Goal: Transaction & Acquisition: Purchase product/service

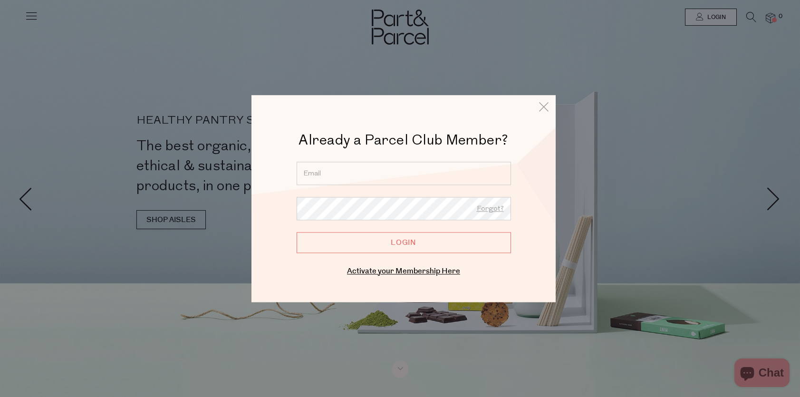
click at [342, 181] on input "email" at bounding box center [404, 173] width 214 height 23
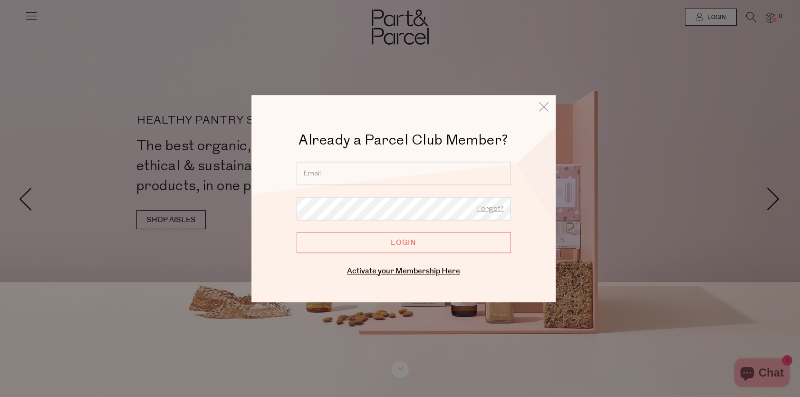
type input "piplee87@gmail.com"
click at [297, 232] on input "Login" at bounding box center [404, 242] width 214 height 21
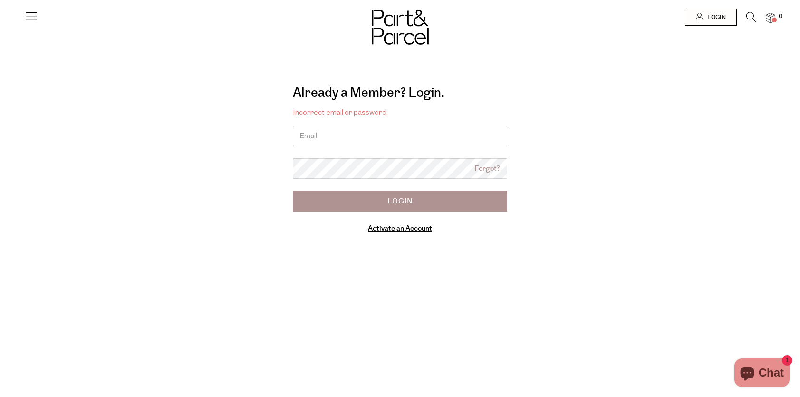
click at [371, 142] on input "email" at bounding box center [400, 136] width 214 height 20
type input "[EMAIL_ADDRESS][DOMAIN_NAME]"
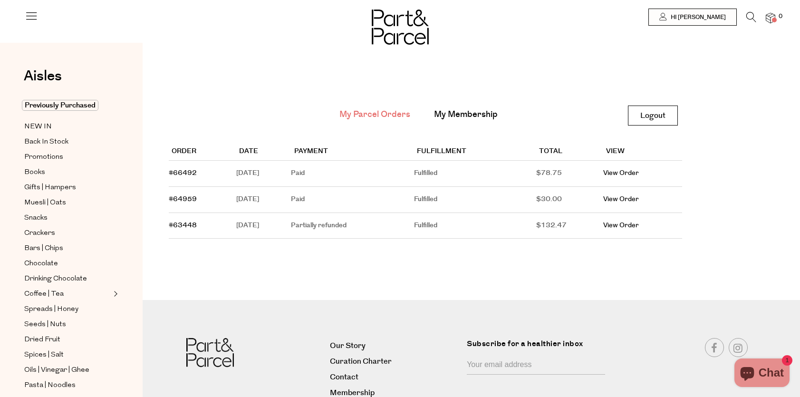
click at [750, 17] on icon at bounding box center [751, 17] width 10 height 10
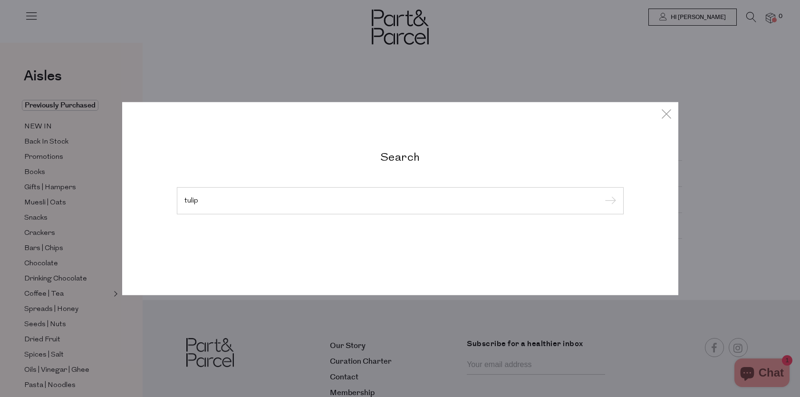
type input "tulip"
click at [602, 194] on input "submit" at bounding box center [609, 201] width 14 height 14
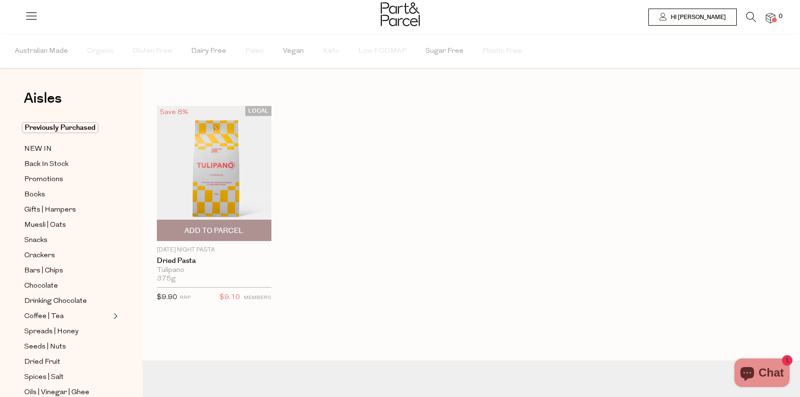
click at [222, 230] on span "Add To Parcel" at bounding box center [213, 231] width 59 height 10
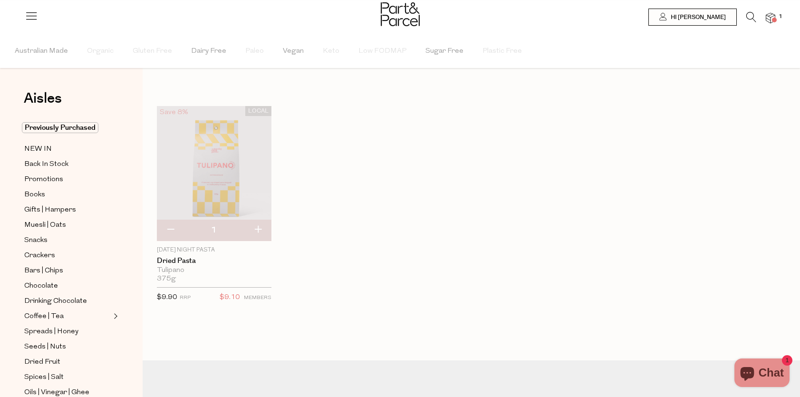
click at [753, 14] on icon at bounding box center [751, 17] width 10 height 10
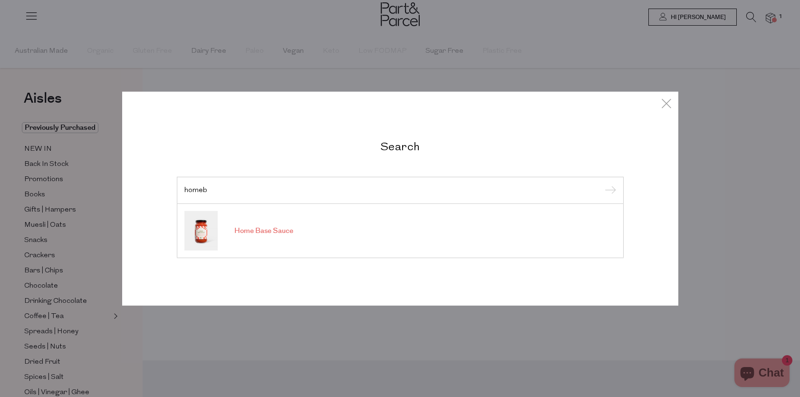
type input "homeb"
click at [268, 233] on span "Home Base Sauce" at bounding box center [263, 231] width 59 height 10
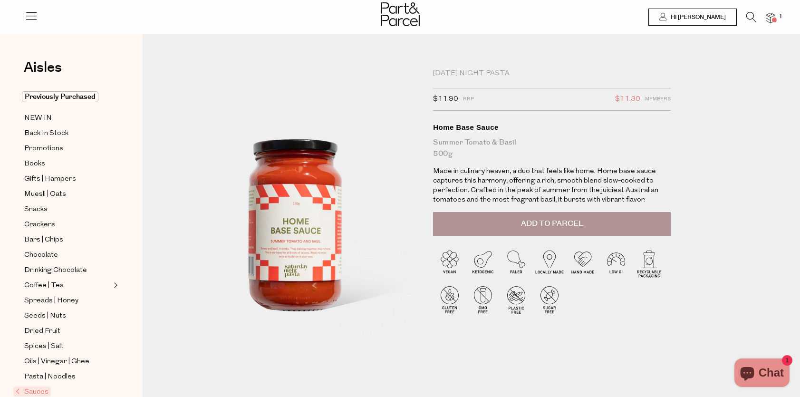
click at [551, 229] on span "Add to Parcel" at bounding box center [552, 223] width 62 height 11
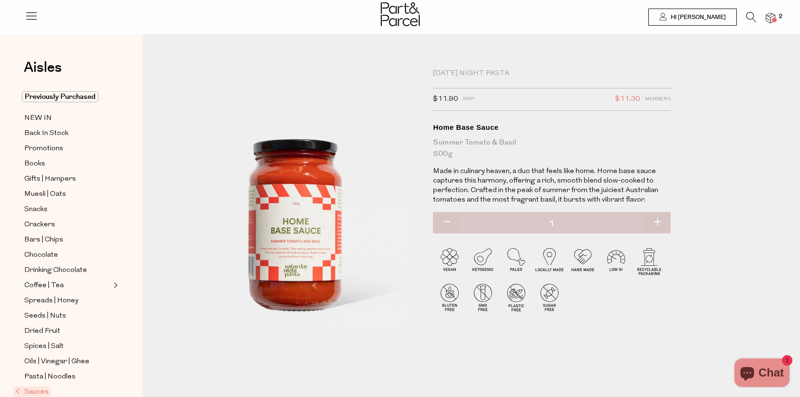
click at [751, 17] on icon at bounding box center [751, 17] width 10 height 10
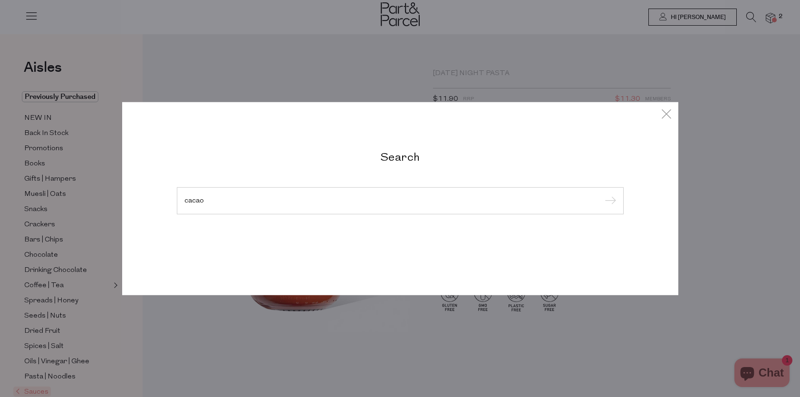
type input "cacao"
click at [602, 194] on input "submit" at bounding box center [609, 201] width 14 height 14
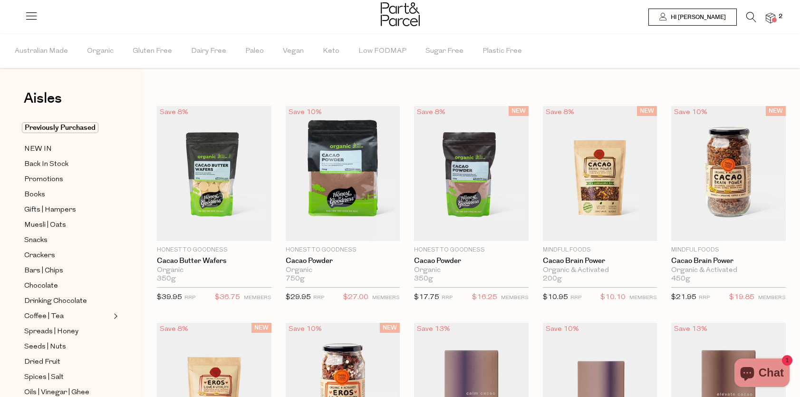
drag, startPoint x: 752, startPoint y: 16, endPoint x: 741, endPoint y: 23, distance: 12.9
click at [751, 16] on icon at bounding box center [751, 17] width 10 height 10
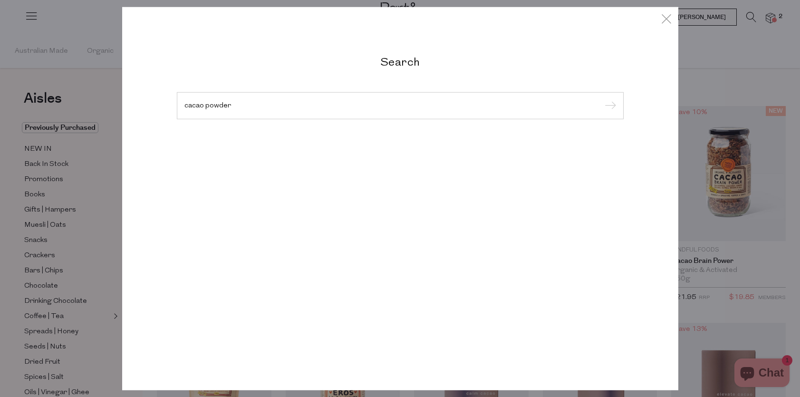
type input "cacao powder"
click at [602, 99] on input "submit" at bounding box center [609, 106] width 14 height 14
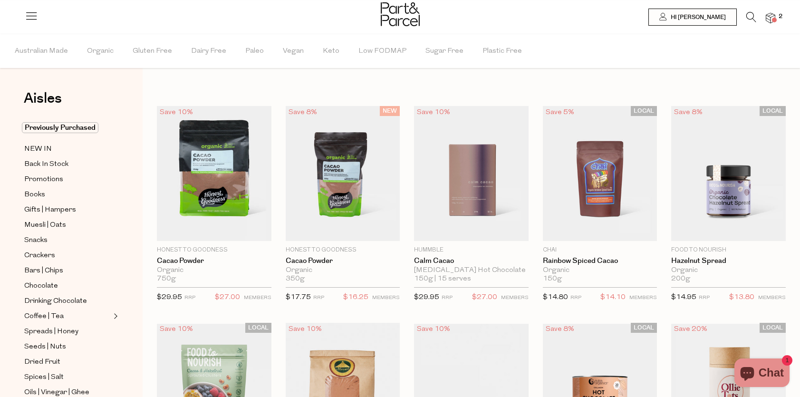
click at [748, 16] on icon at bounding box center [751, 17] width 10 height 10
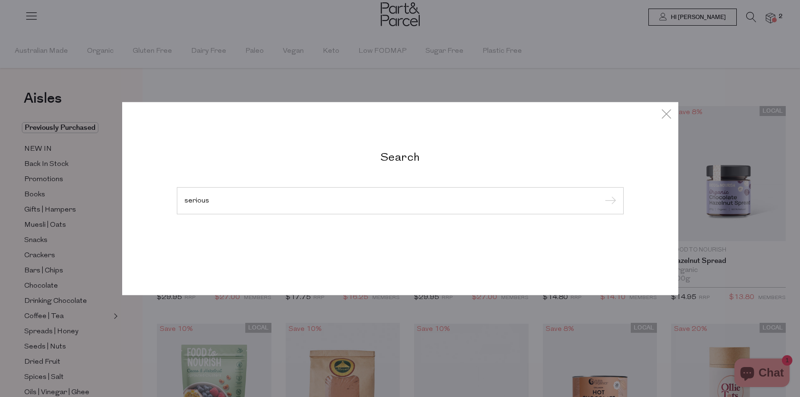
type input "serious"
click at [602, 194] on input "submit" at bounding box center [609, 201] width 14 height 14
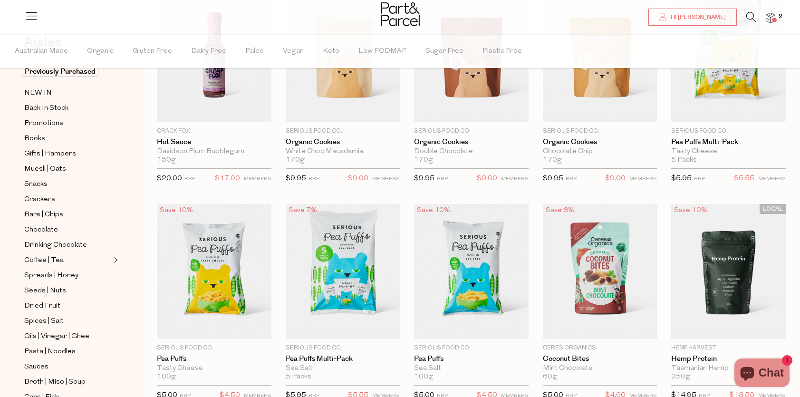
scroll to position [199, 0]
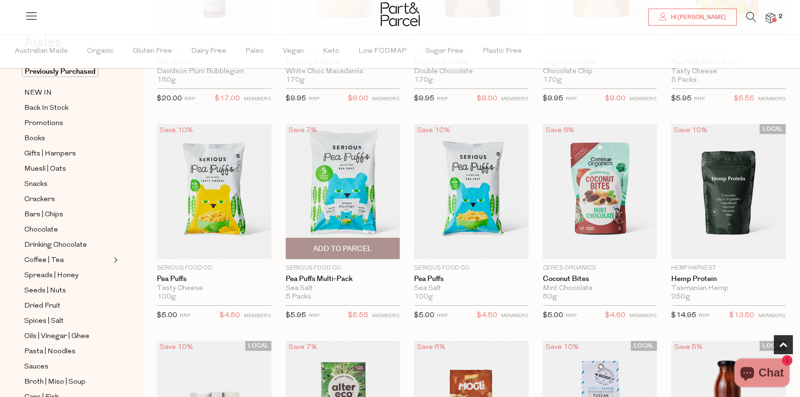
click at [343, 251] on span "Add To Parcel" at bounding box center [342, 249] width 59 height 10
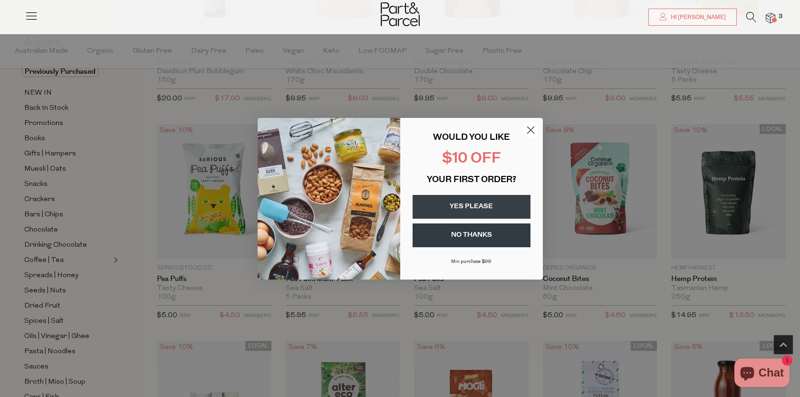
click at [472, 205] on button "YES PLEASE" at bounding box center [472, 207] width 118 height 24
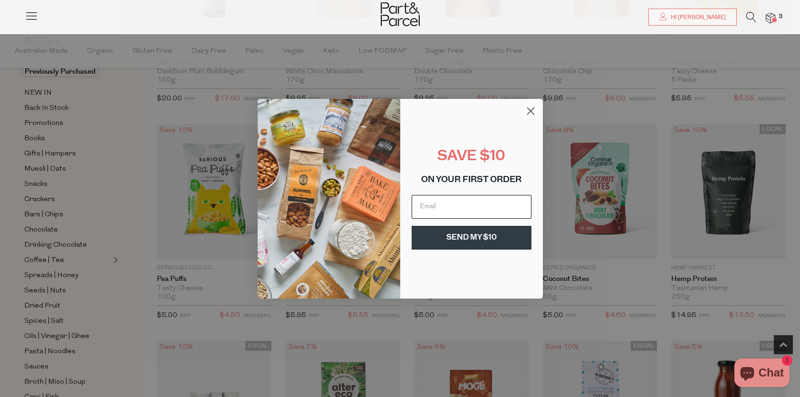
click at [472, 205] on input "Email" at bounding box center [472, 207] width 120 height 24
type input "piplee87@gmail.com"
click at [472, 240] on button "SEND MY $10" at bounding box center [472, 238] width 120 height 24
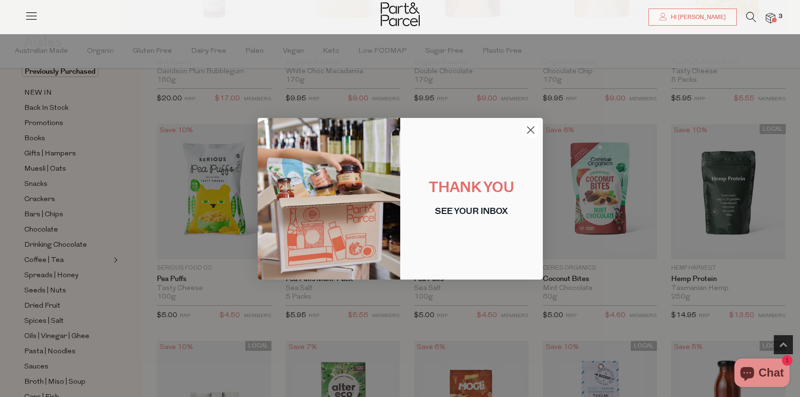
click at [533, 112] on div "Close dialog THANK YOU SEE YOUR INBOX Submit" at bounding box center [400, 198] width 285 height 181
click at [529, 134] on circle "Close dialog" at bounding box center [530, 130] width 16 height 16
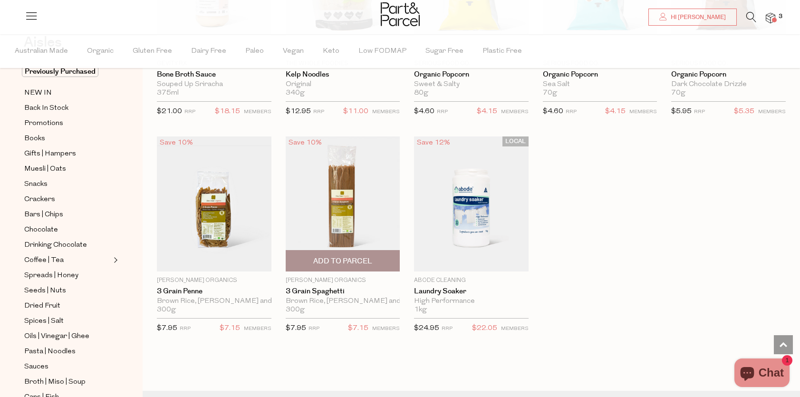
scroll to position [1221, 0]
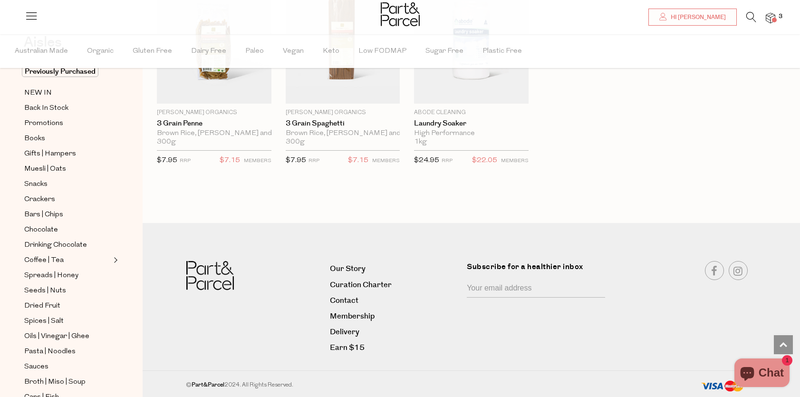
click at [746, 11] on div at bounding box center [400, 15] width 800 height 31
click at [750, 16] on icon at bounding box center [751, 17] width 10 height 10
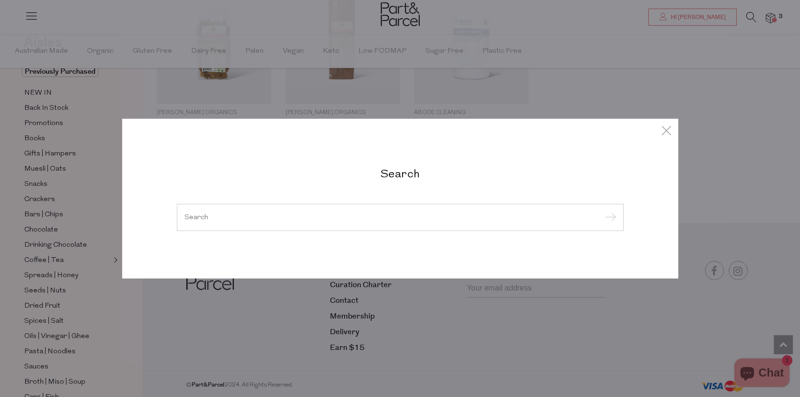
click at [403, 177] on h2 "Search" at bounding box center [400, 173] width 447 height 14
click at [323, 217] on input "search" at bounding box center [400, 216] width 432 height 7
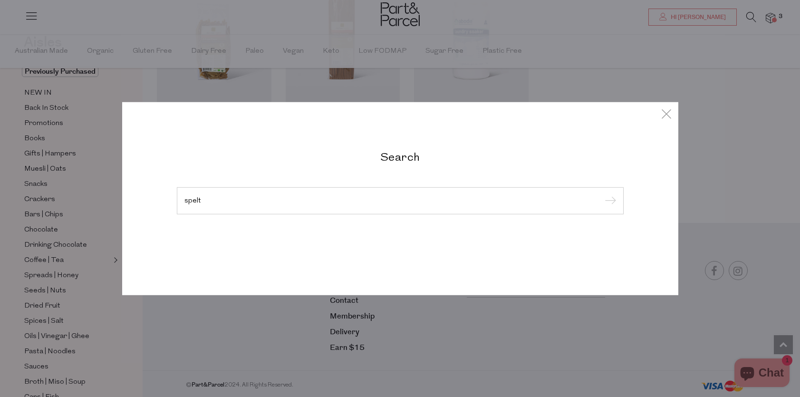
type input "spelt"
click at [602, 194] on input "submit" at bounding box center [609, 201] width 14 height 14
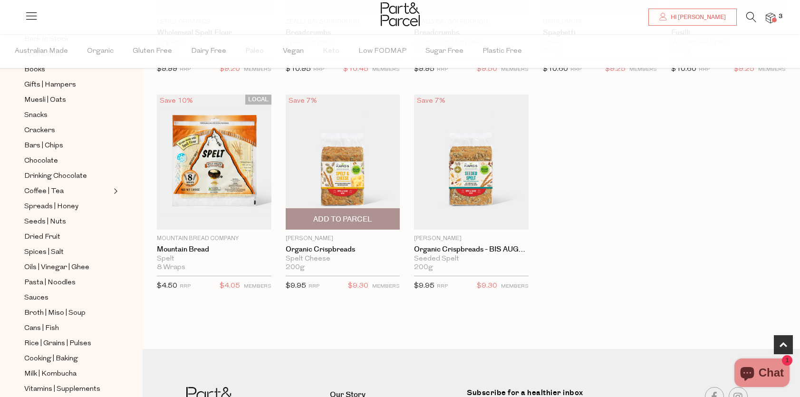
scroll to position [693, 0]
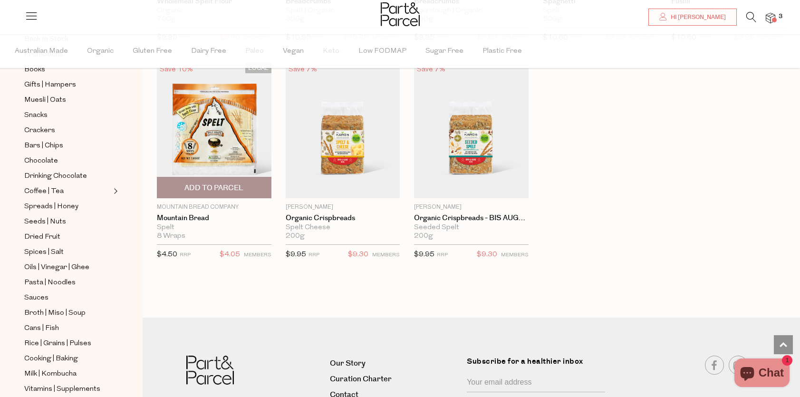
click at [241, 185] on span "Add To Parcel" at bounding box center [213, 188] width 59 height 10
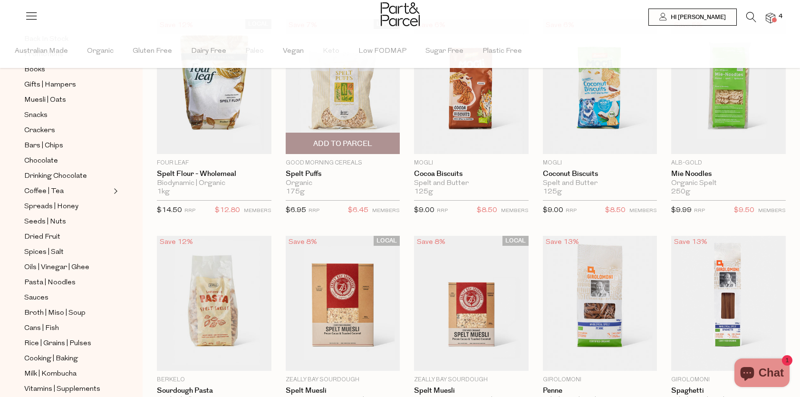
scroll to position [0, 0]
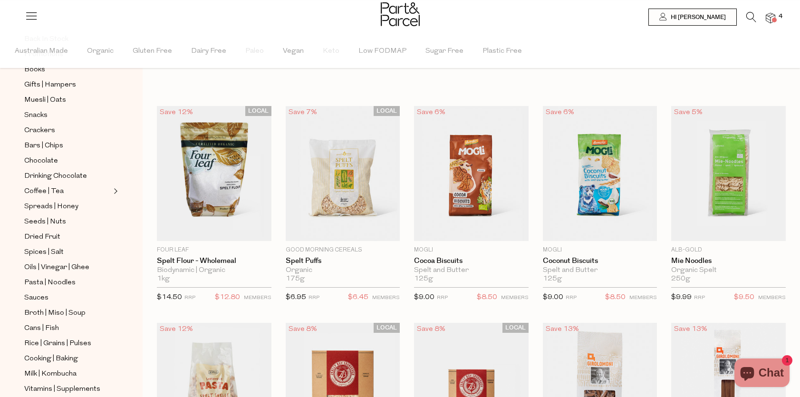
click at [748, 20] on icon at bounding box center [751, 17] width 10 height 10
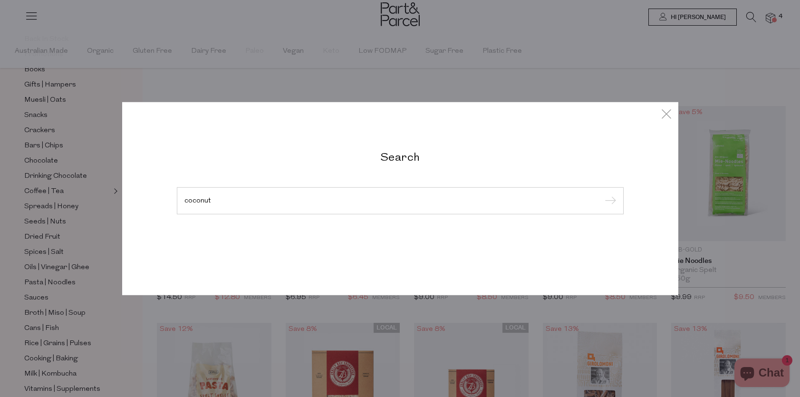
type input "coconut"
click at [602, 194] on input "submit" at bounding box center [609, 201] width 14 height 14
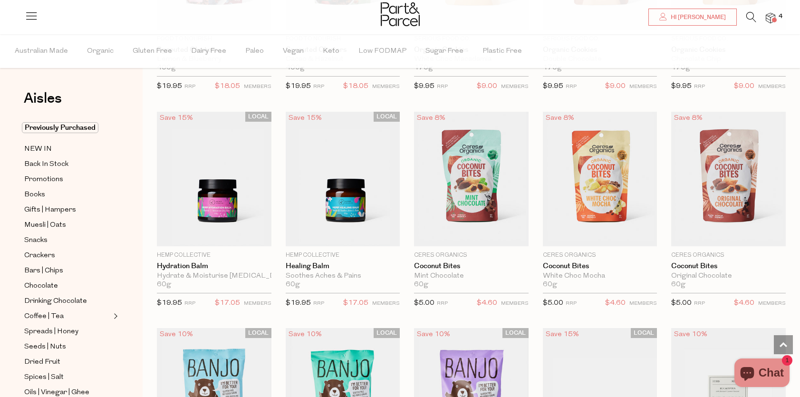
scroll to position [862, 0]
click at [713, 239] on span "Add To Parcel" at bounding box center [728, 236] width 59 height 10
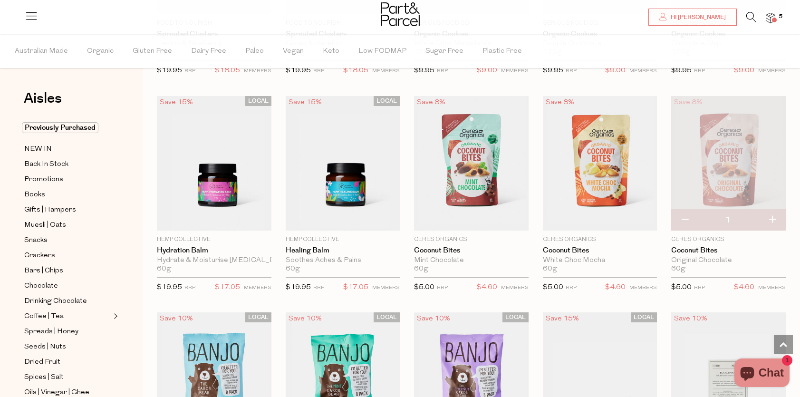
scroll to position [874, 0]
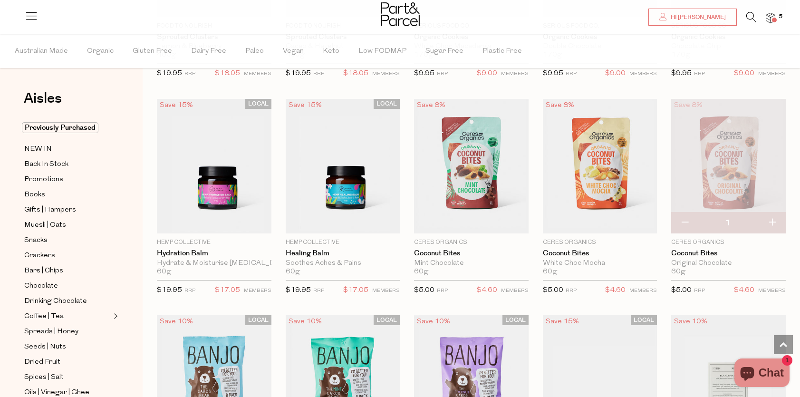
drag, startPoint x: 771, startPoint y: 225, endPoint x: 746, endPoint y: 261, distance: 43.7
click at [771, 225] on button "button" at bounding box center [772, 222] width 27 height 21
type input "2"
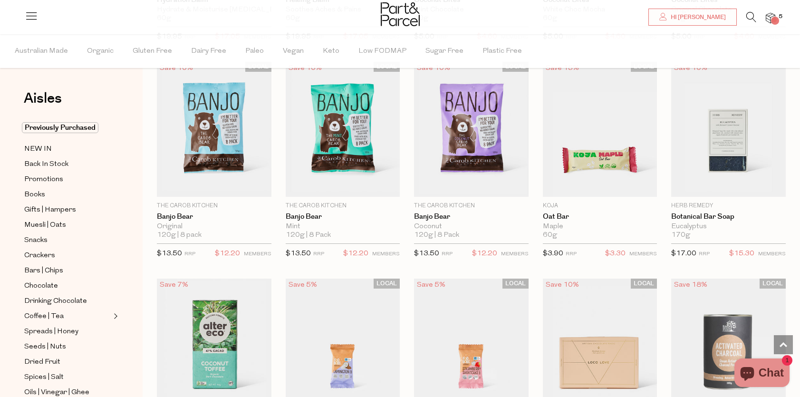
scroll to position [1175, 0]
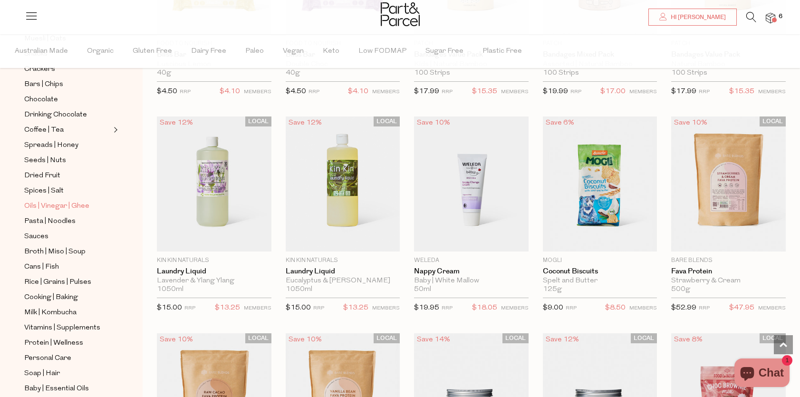
scroll to position [191, 0]
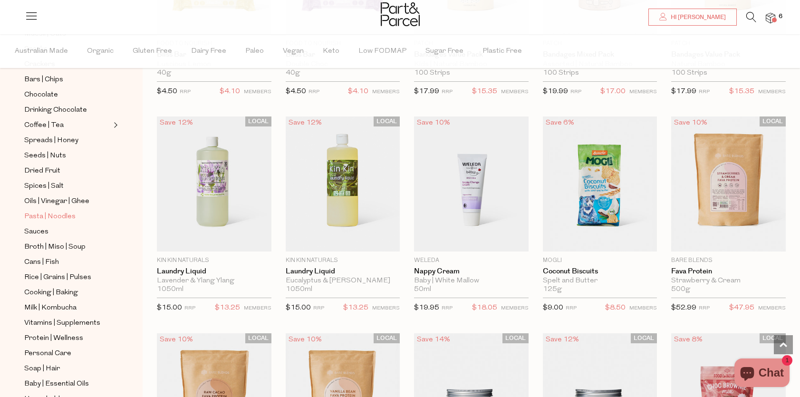
click at [58, 216] on span "Pasta | Noodles" at bounding box center [49, 216] width 51 height 11
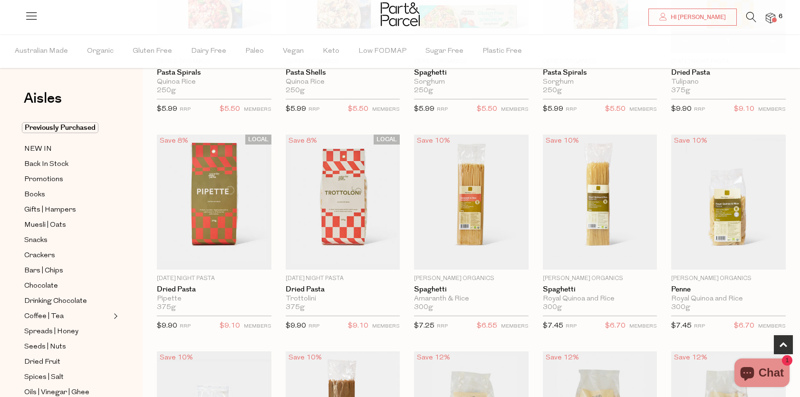
scroll to position [422, 0]
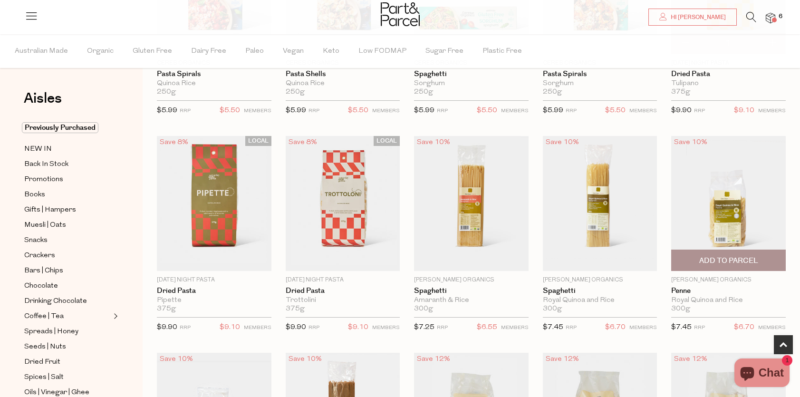
click at [725, 262] on span "Add To Parcel" at bounding box center [728, 261] width 59 height 10
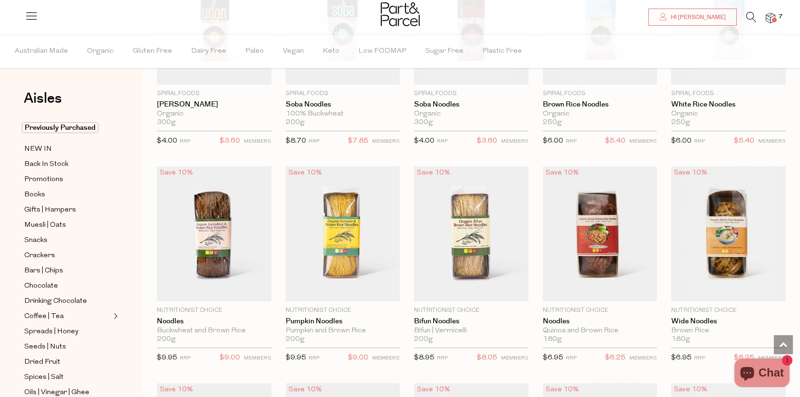
scroll to position [1705, 0]
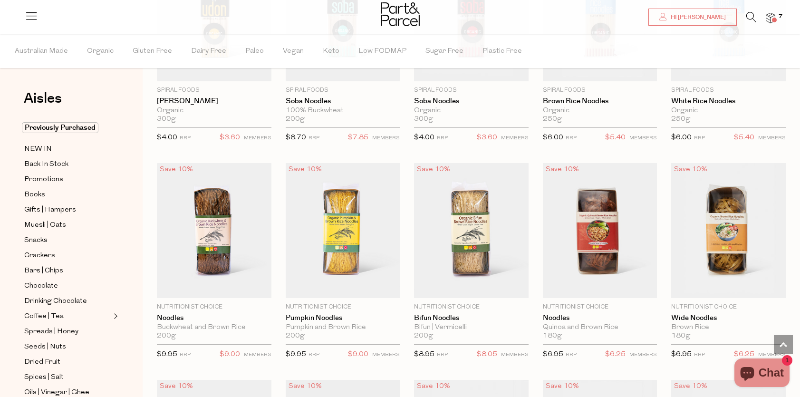
scroll to position [1694, 0]
click at [39, 226] on span "Muesli | Oats" at bounding box center [45, 225] width 42 height 11
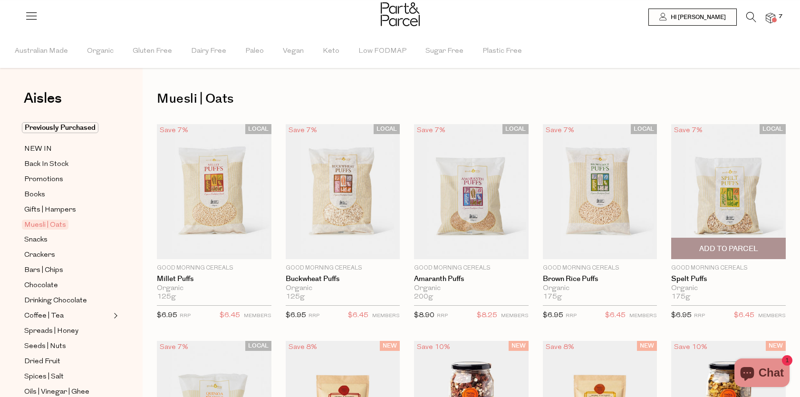
click at [705, 248] on span "Add To Parcel" at bounding box center [728, 249] width 59 height 10
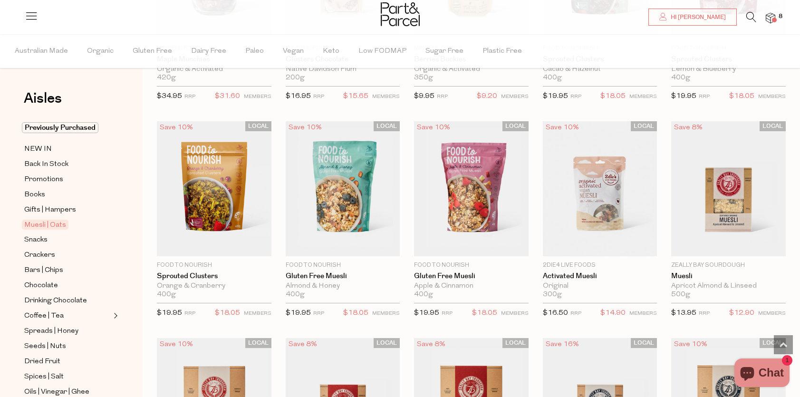
scroll to position [872, 0]
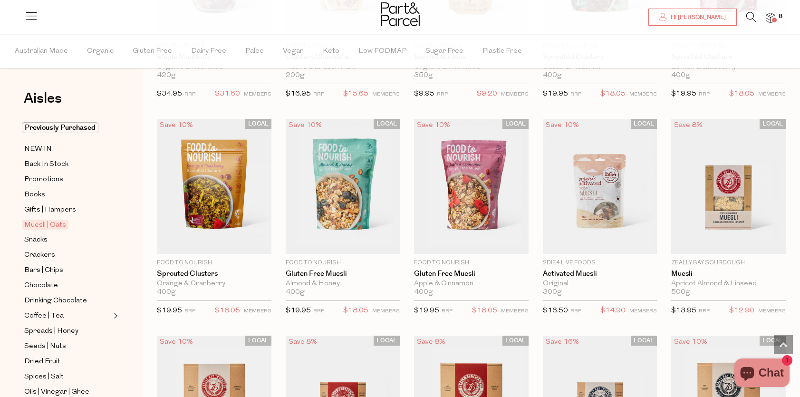
click at [753, 16] on icon at bounding box center [751, 17] width 10 height 10
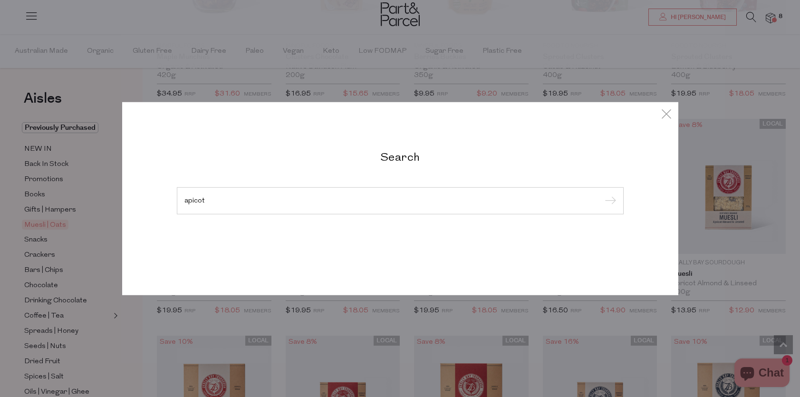
type input "apicot"
click at [602, 194] on input "submit" at bounding box center [609, 201] width 14 height 14
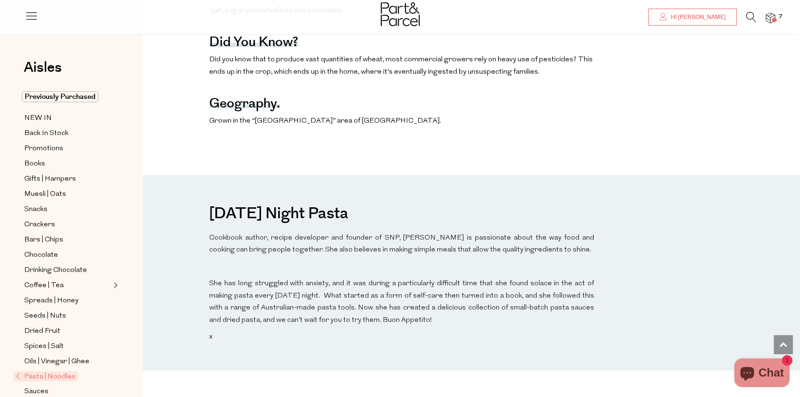
scroll to position [603, 0]
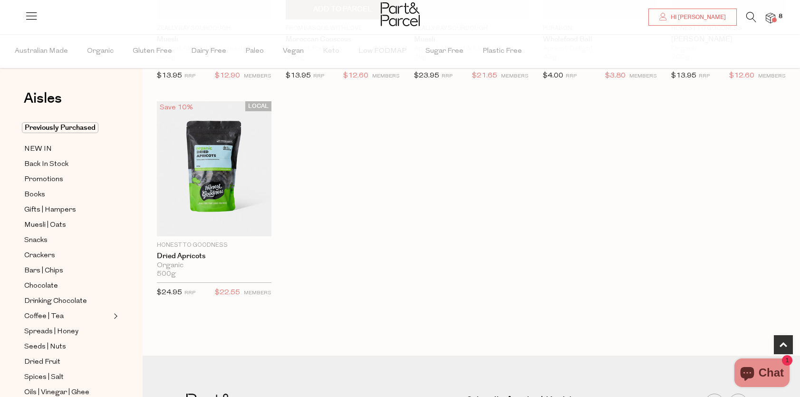
scroll to position [223, 0]
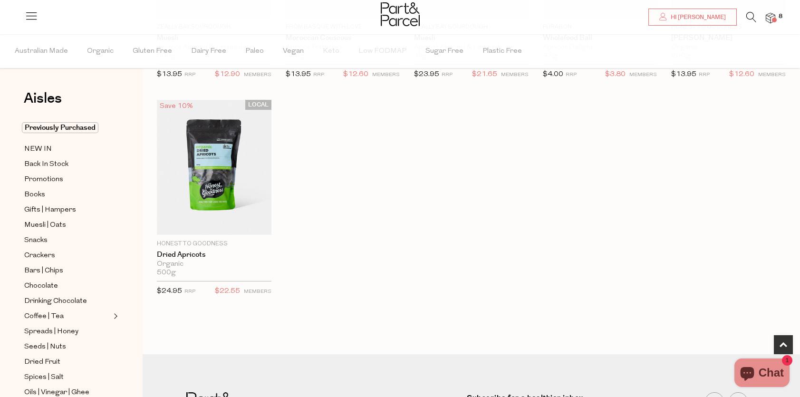
drag, startPoint x: 751, startPoint y: 16, endPoint x: 741, endPoint y: 28, distance: 15.2
click at [751, 16] on icon at bounding box center [751, 17] width 10 height 10
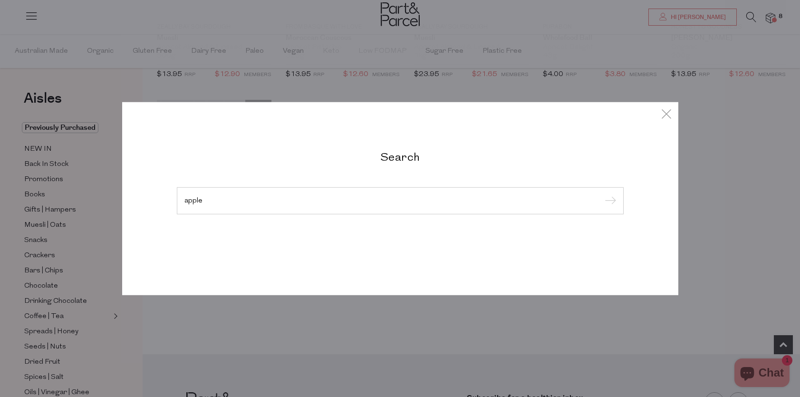
type input "apple"
click at [602, 194] on input "submit" at bounding box center [609, 201] width 14 height 14
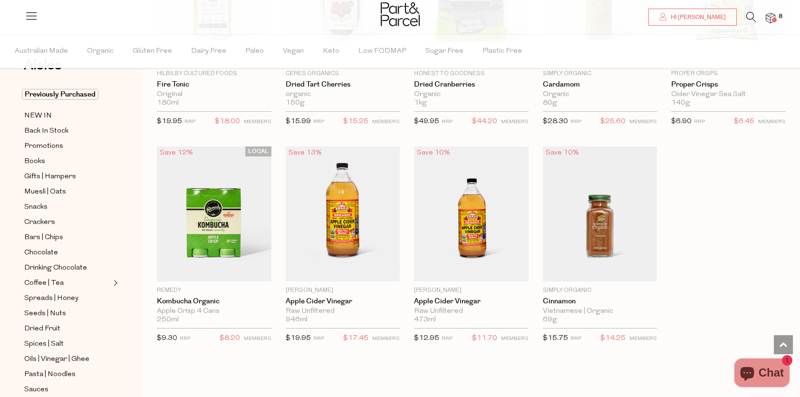
scroll to position [34, 0]
click at [30, 114] on span "NEW IN" at bounding box center [38, 115] width 28 height 11
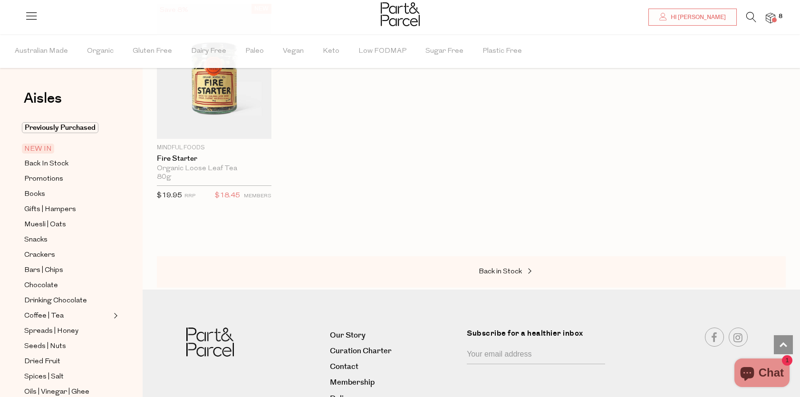
scroll to position [1202, 0]
click at [33, 164] on span "Back In Stock" at bounding box center [46, 163] width 44 height 11
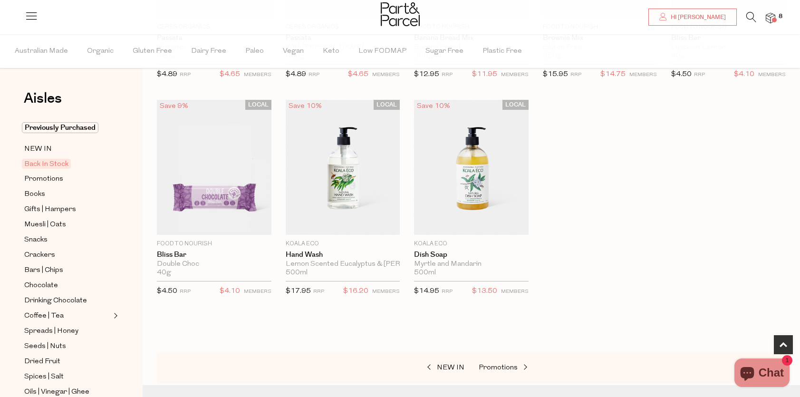
scroll to position [243, 0]
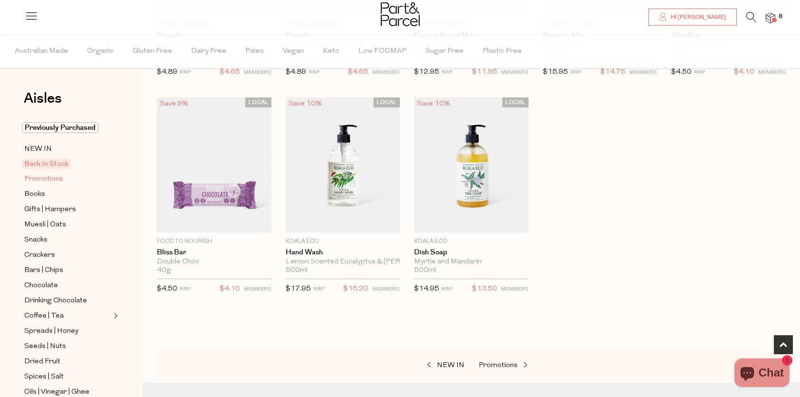
click at [50, 180] on span "Promotions" at bounding box center [43, 178] width 39 height 11
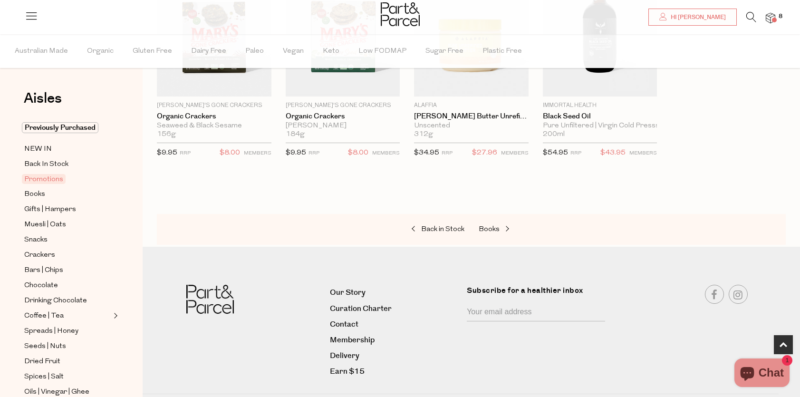
scroll to position [381, 0]
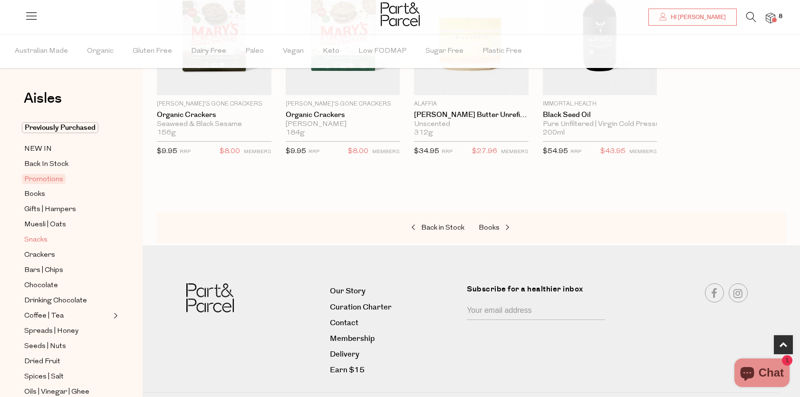
click at [45, 238] on span "Snacks" at bounding box center [35, 239] width 23 height 11
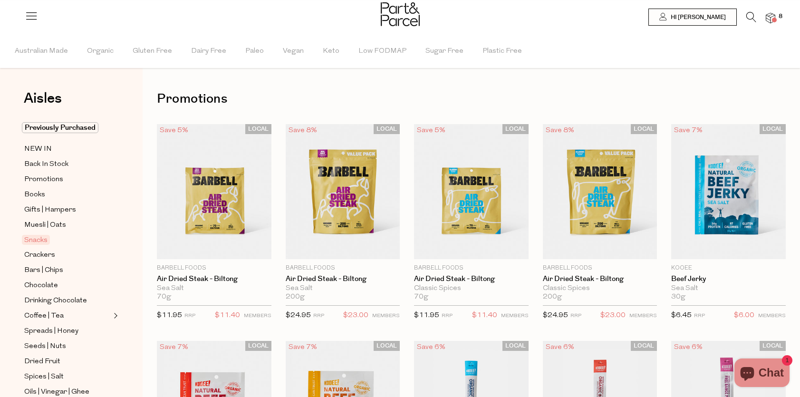
type input "2"
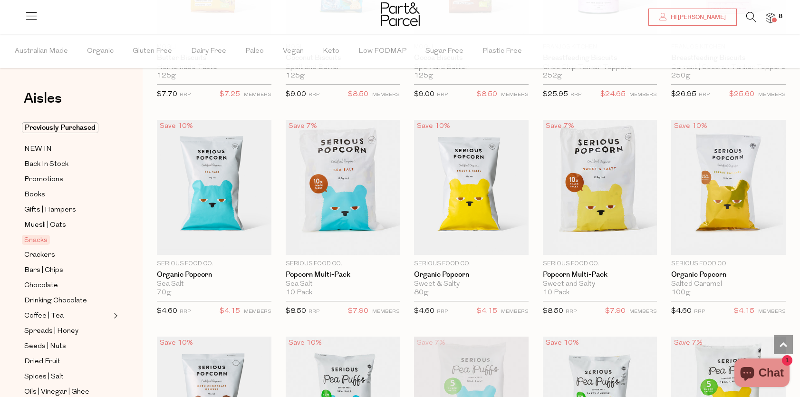
scroll to position [1741, 0]
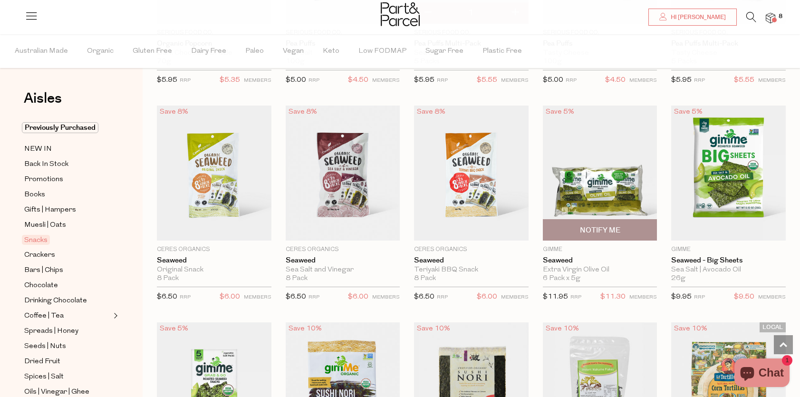
scroll to position [2186, 0]
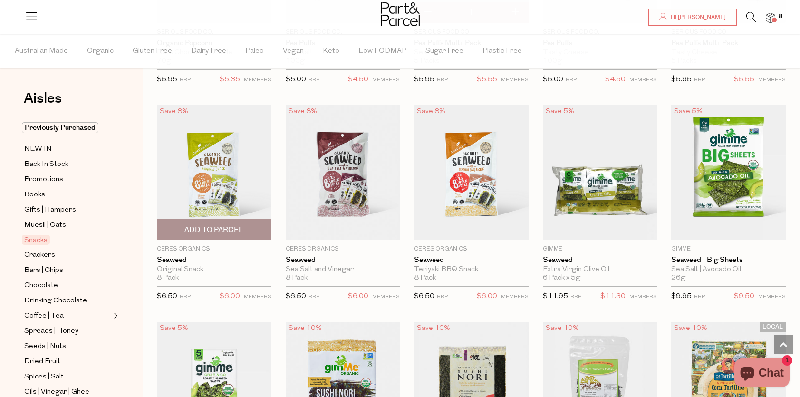
click at [249, 229] on span "Add To Parcel" at bounding box center [214, 229] width 109 height 20
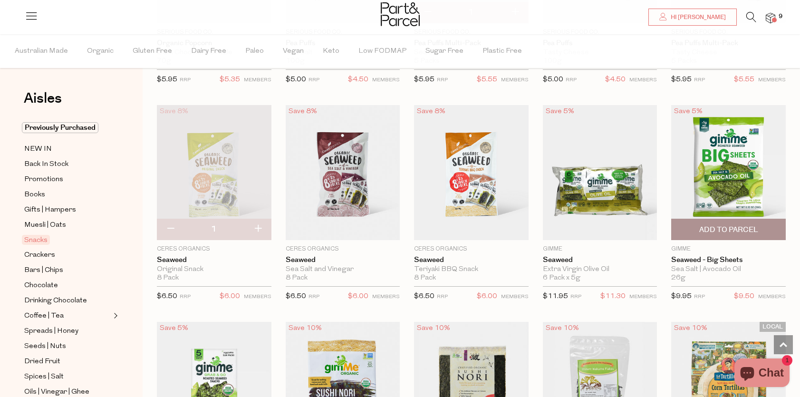
click at [735, 231] on span "Add To Parcel" at bounding box center [728, 230] width 59 height 10
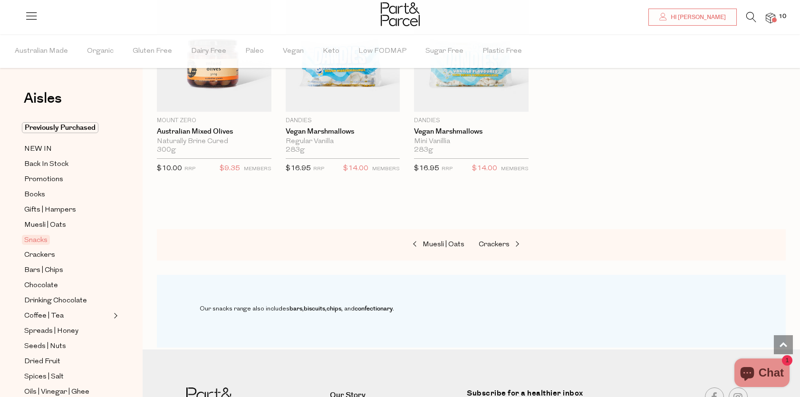
scroll to position [2962, 0]
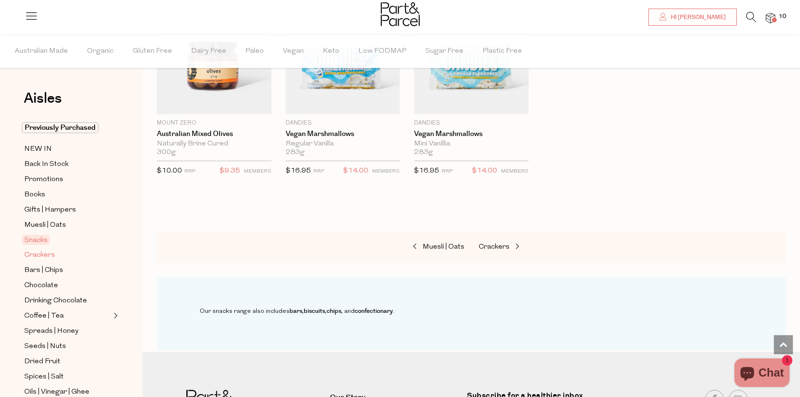
click at [46, 255] on span "Crackers" at bounding box center [39, 255] width 31 height 11
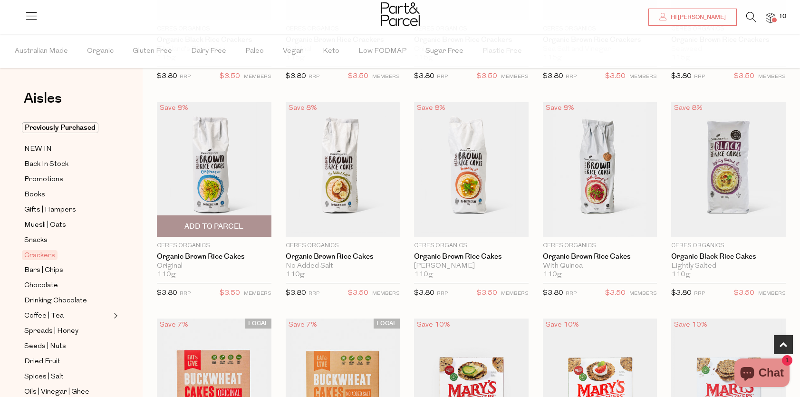
scroll to position [452, 0]
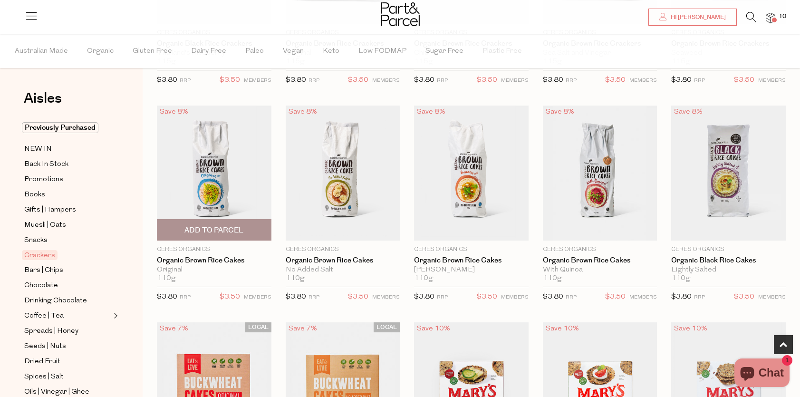
click at [248, 232] on span "Add To Parcel" at bounding box center [214, 230] width 109 height 20
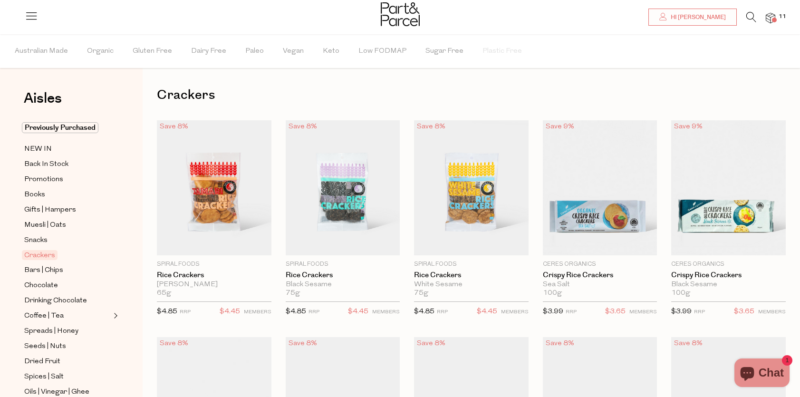
scroll to position [0, 0]
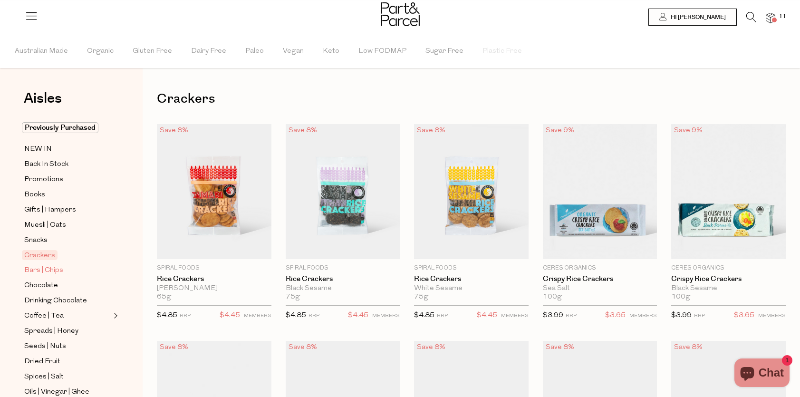
click at [60, 266] on span "Bars | Chips" at bounding box center [43, 270] width 39 height 11
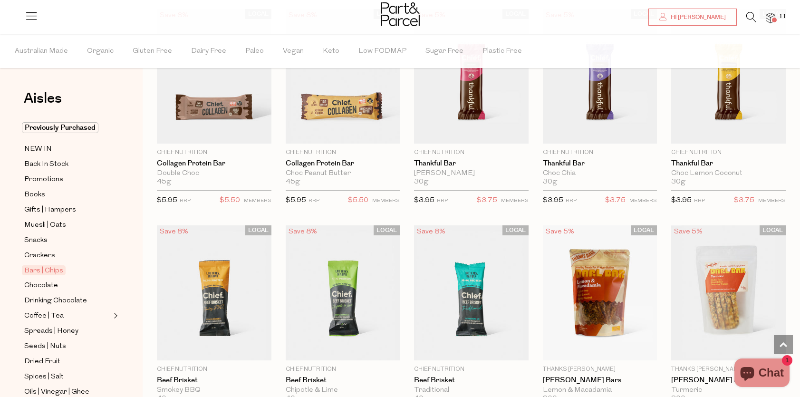
scroll to position [767, 0]
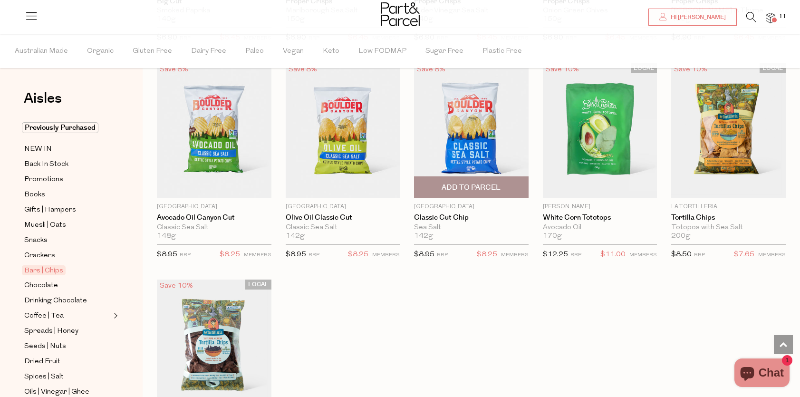
scroll to position [2896, 0]
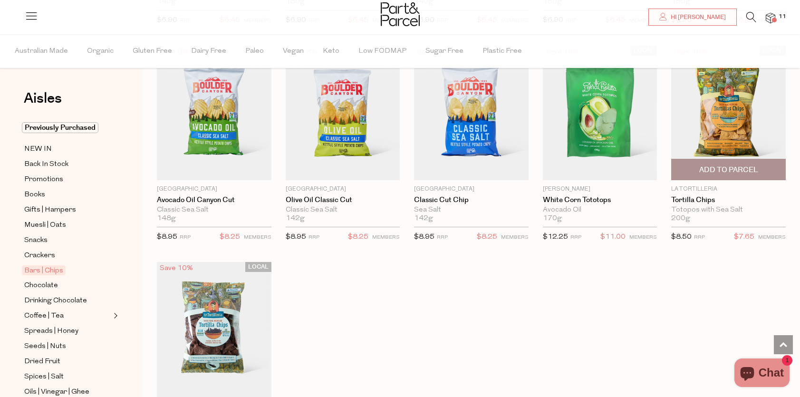
click at [748, 170] on span "Add To Parcel" at bounding box center [728, 170] width 59 height 10
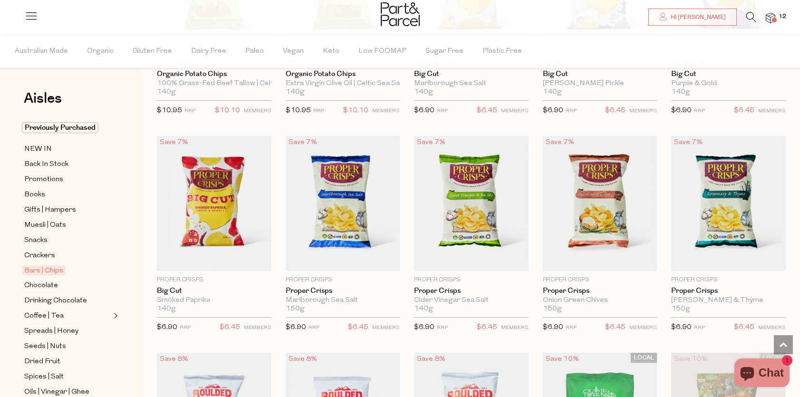
scroll to position [2590, 0]
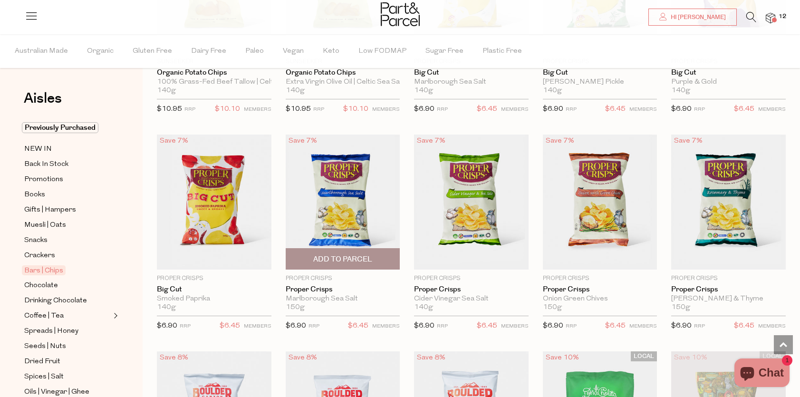
click at [321, 260] on span "Add To Parcel" at bounding box center [342, 259] width 59 height 10
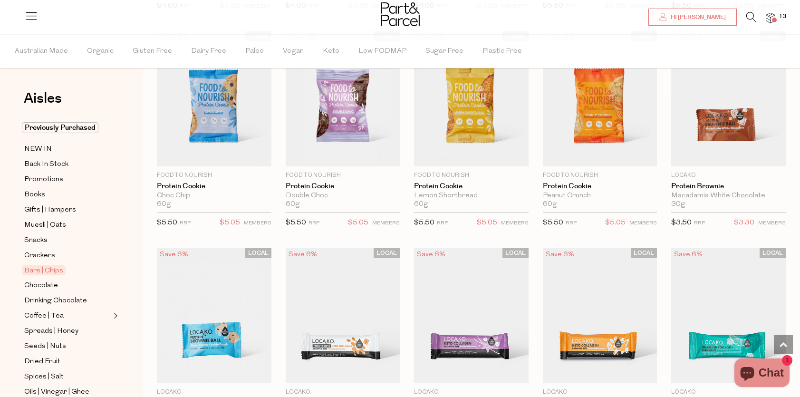
scroll to position [2040, 0]
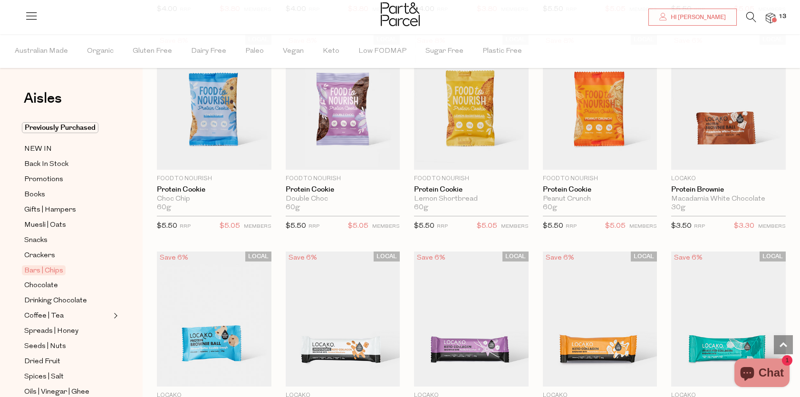
click at [774, 20] on span at bounding box center [774, 20] width 5 height 5
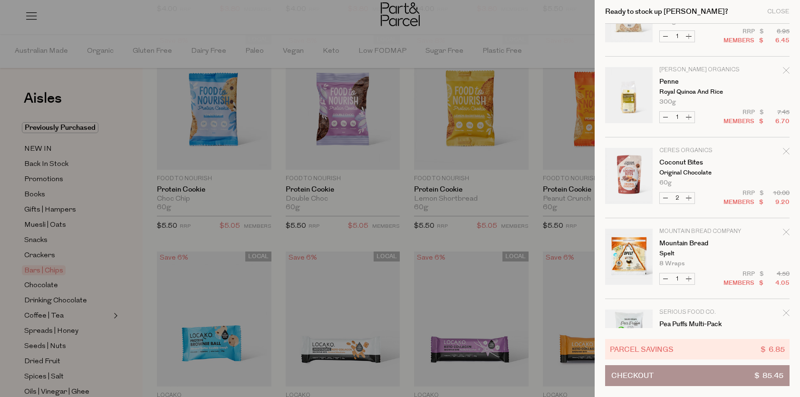
scroll to position [665, 0]
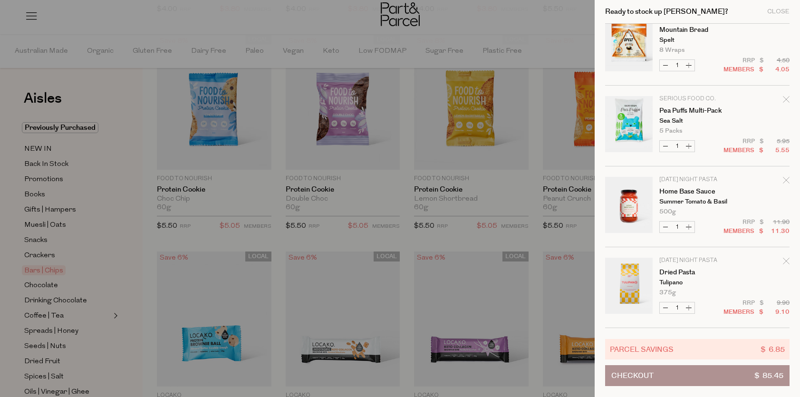
click at [681, 385] on button "Checkout $ 85.45" at bounding box center [697, 375] width 184 height 21
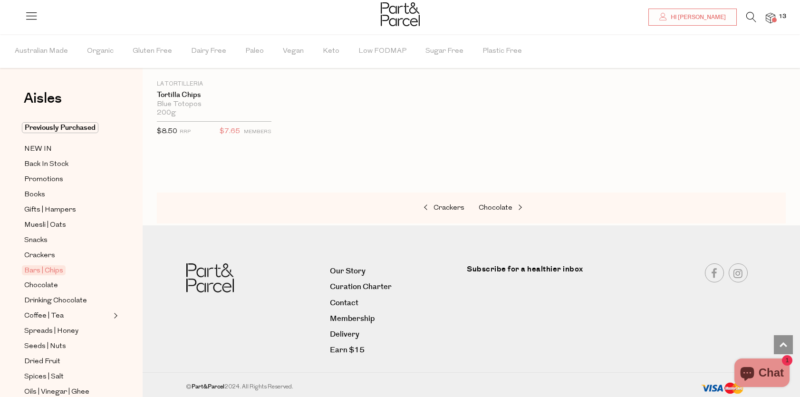
scroll to position [986, 0]
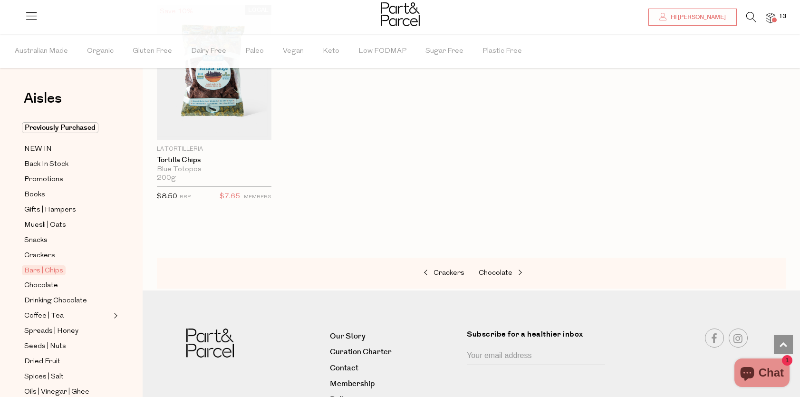
click at [766, 16] on img at bounding box center [771, 18] width 10 height 11
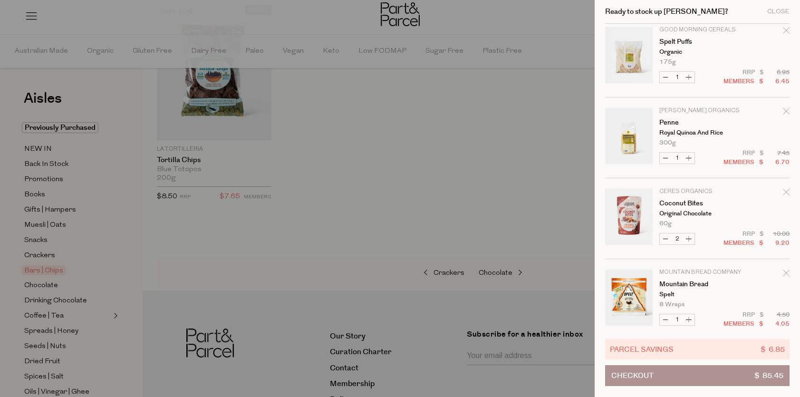
scroll to position [665, 0]
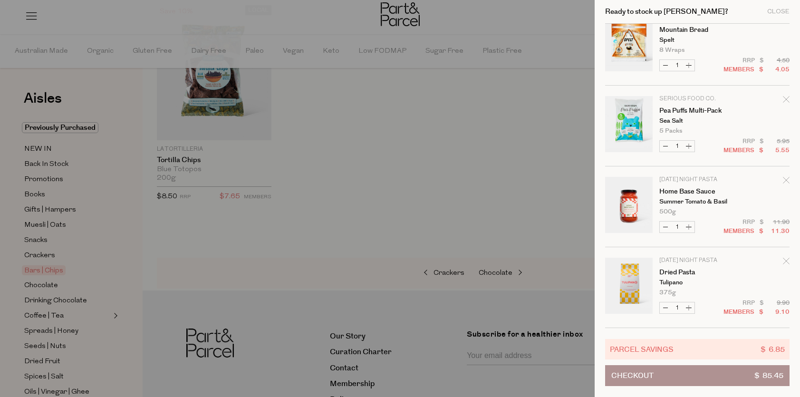
click at [692, 150] on button "Increase Pea Puffs Multi-Pack" at bounding box center [688, 146] width 11 height 11
type input "2"
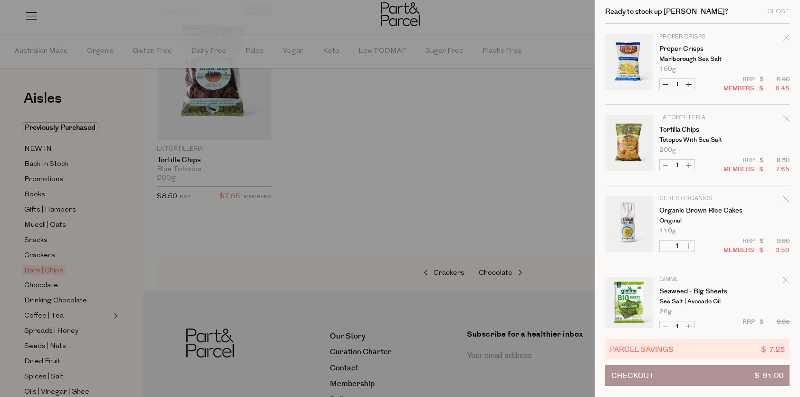
click at [739, 380] on button "Checkout $ 91.00" at bounding box center [697, 375] width 184 height 21
